Goal: Transaction & Acquisition: Purchase product/service

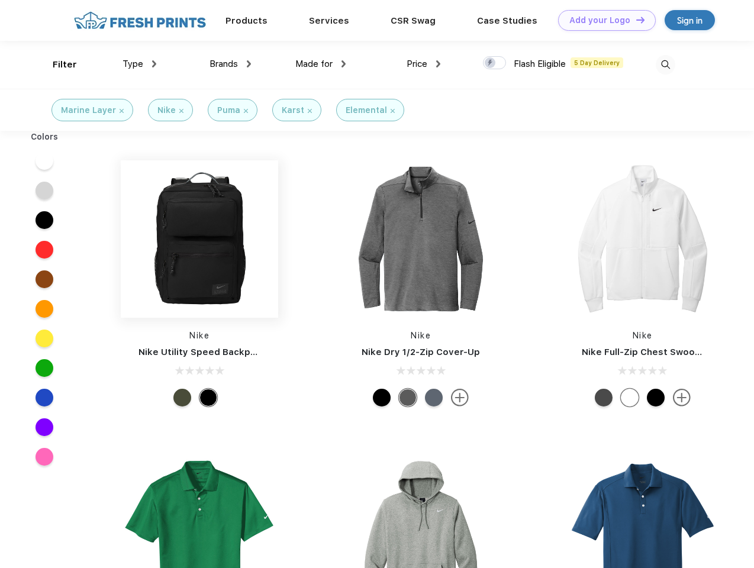
scroll to position [1, 0]
click at [602, 20] on link "Add your Logo Design Tool" at bounding box center [607, 20] width 98 height 21
click at [0, 0] on div "Design Tool" at bounding box center [0, 0] width 0 height 0
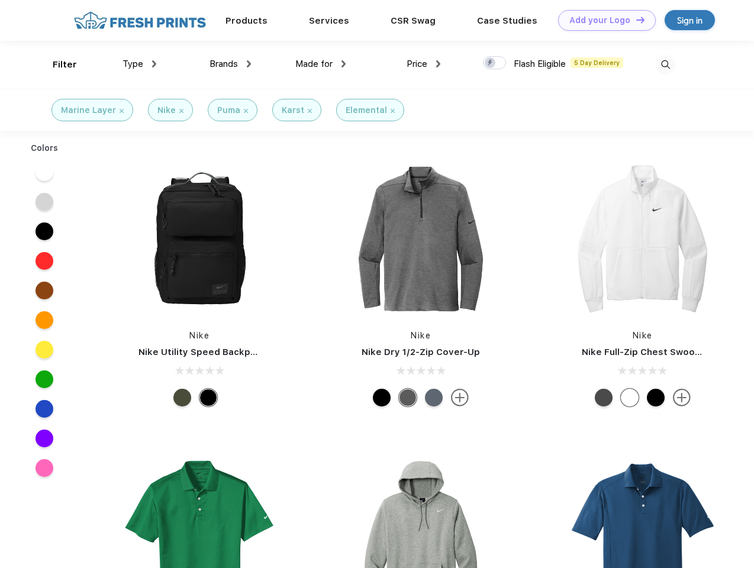
click at [635, 20] on link "Add your Logo Design Tool" at bounding box center [607, 20] width 98 height 21
click at [57, 64] on div "Filter" at bounding box center [65, 65] width 24 height 14
click at [140, 64] on span "Type" at bounding box center [132, 64] width 21 height 11
click at [230, 64] on span "Brands" at bounding box center [223, 64] width 28 height 11
click at [321, 64] on span "Made for" at bounding box center [313, 64] width 37 height 11
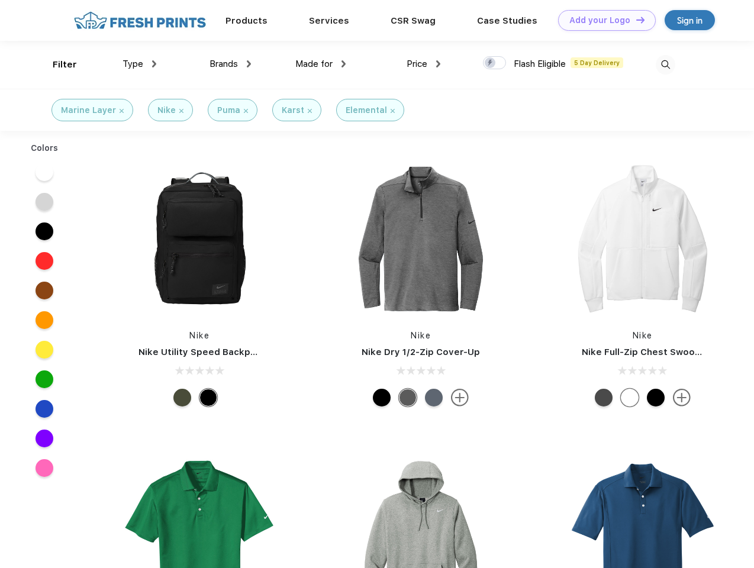
click at [424, 64] on span "Price" at bounding box center [416, 64] width 21 height 11
click at [495, 63] on div at bounding box center [494, 62] width 23 height 13
click at [490, 63] on input "checkbox" at bounding box center [487, 60] width 8 height 8
click at [665, 64] on img at bounding box center [666, 65] width 20 height 20
